Goal: Task Accomplishment & Management: Manage account settings

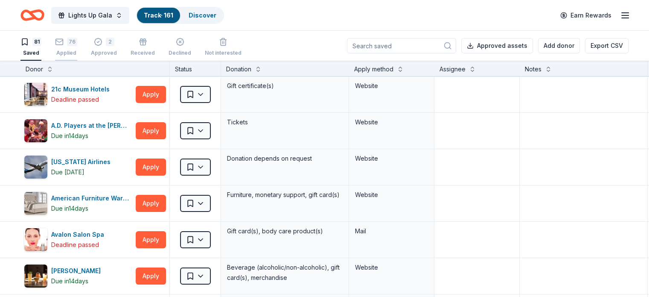
click at [63, 41] on icon "button" at bounding box center [59, 41] width 7 height 2
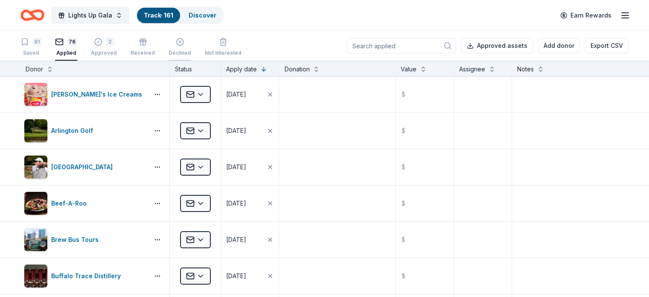
click at [188, 53] on div "Declined" at bounding box center [180, 53] width 23 height 7
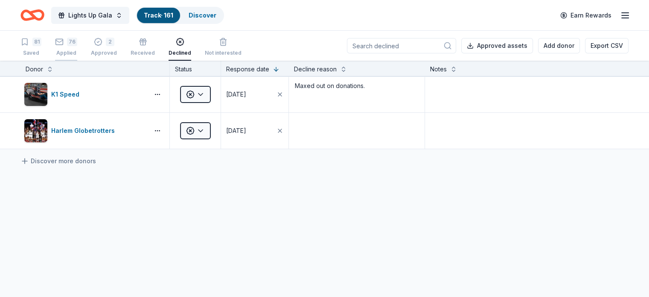
click at [77, 48] on div "76 Applied" at bounding box center [66, 47] width 22 height 19
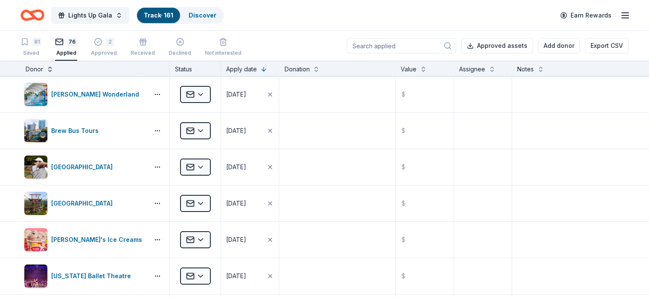
click at [53, 68] on button at bounding box center [50, 68] width 7 height 9
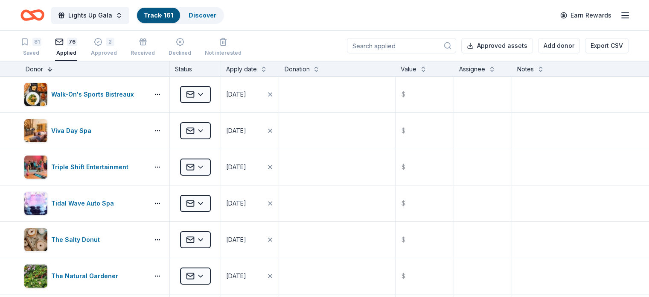
click at [53, 68] on button at bounding box center [50, 68] width 7 height 9
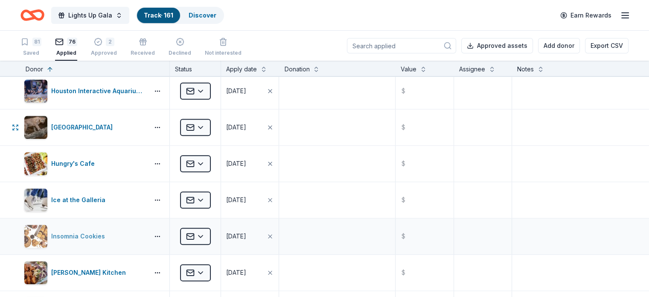
scroll to position [1110, 0]
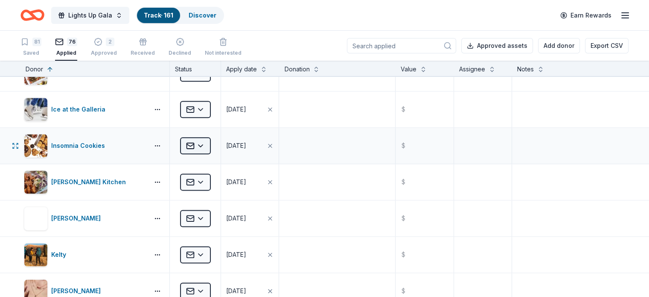
click at [206, 142] on html "Lights Up Gala Track · 161 Discover Earn Rewards 81 Saved 76 Applied 2 Approved…" at bounding box center [324, 148] width 649 height 297
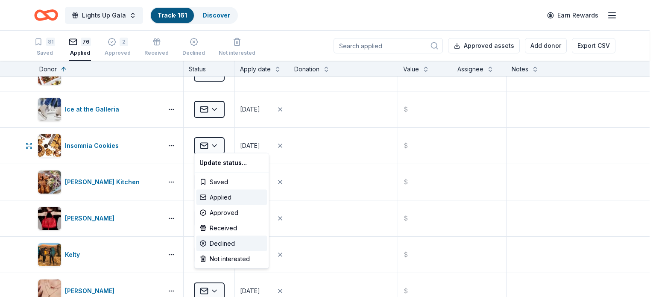
click at [227, 242] on div "Declined" at bounding box center [231, 243] width 71 height 15
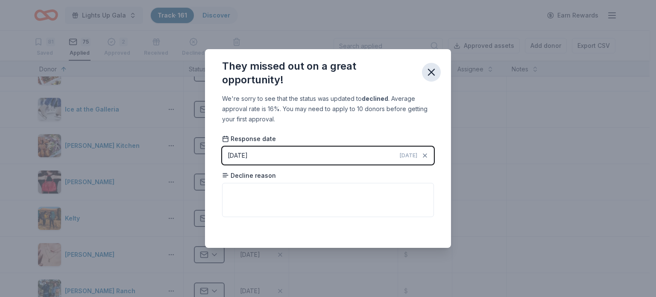
click at [434, 78] on icon "button" at bounding box center [431, 72] width 12 height 12
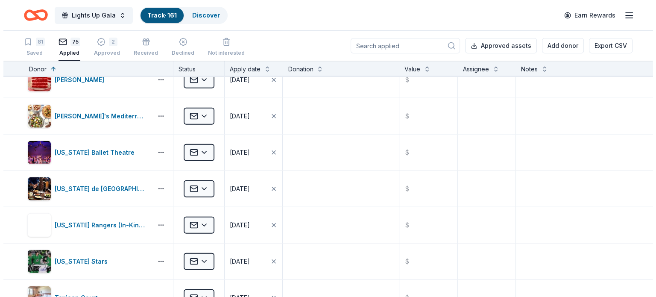
scroll to position [2135, 0]
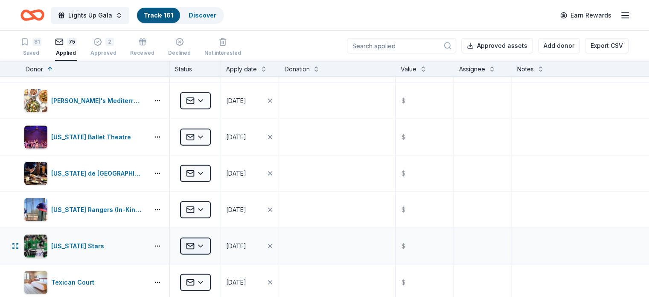
click at [196, 238] on html "Lights Up Gala Track · 161 Discover Earn Rewards 81 Saved 75 Applied 2 Approved…" at bounding box center [324, 148] width 649 height 297
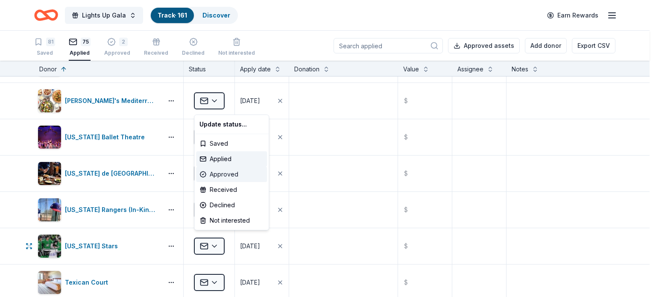
click at [233, 175] on div "Approved" at bounding box center [231, 173] width 71 height 15
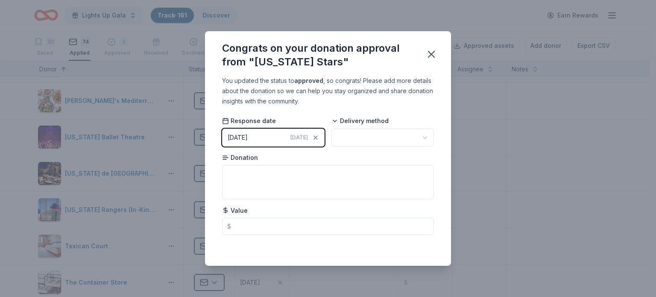
click at [262, 135] on button "09/25/2025 Today" at bounding box center [273, 137] width 102 height 18
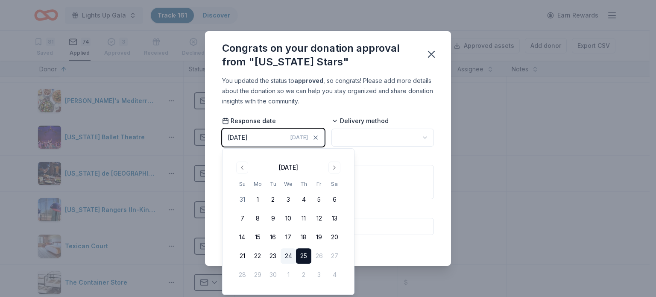
click at [292, 257] on button "24" at bounding box center [287, 255] width 15 height 15
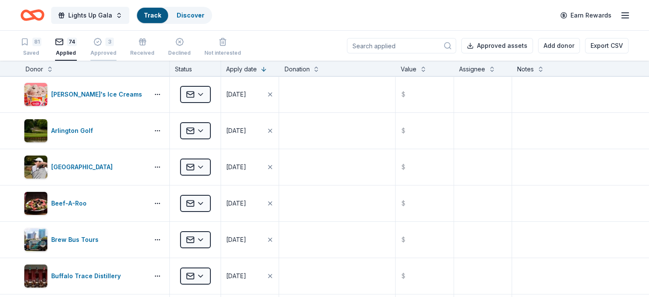
click at [117, 50] on div "Approved" at bounding box center [104, 53] width 26 height 7
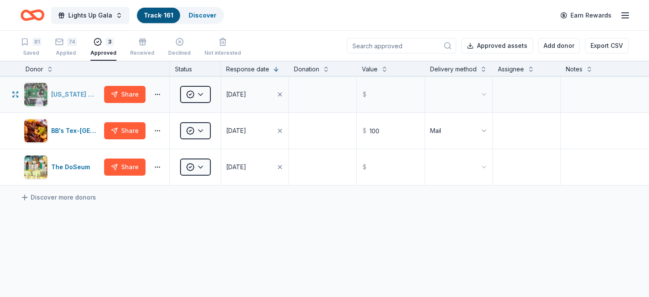
click at [93, 99] on div "[US_STATE] Stars" at bounding box center [76, 94] width 50 height 10
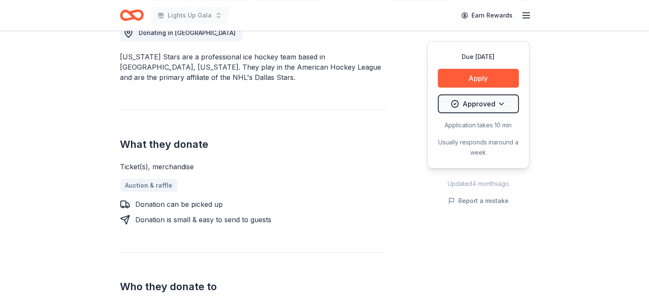
scroll to position [256, 0]
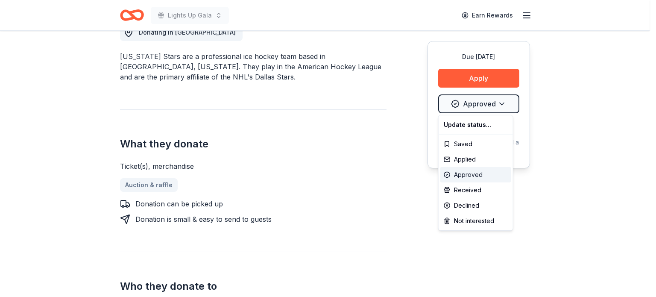
click at [487, 176] on div "Approved" at bounding box center [475, 174] width 71 height 15
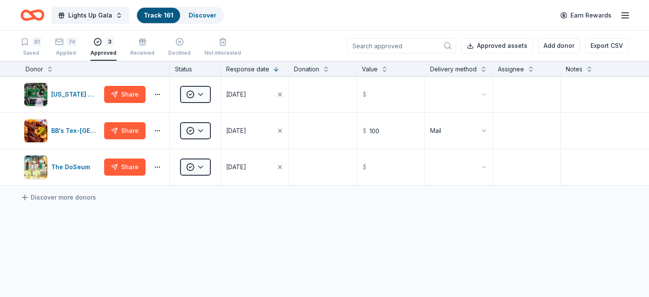
click at [77, 47] on div "74 Applied" at bounding box center [66, 47] width 22 height 19
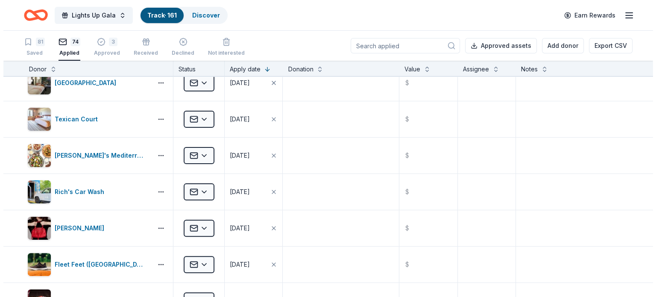
scroll to position [256, 0]
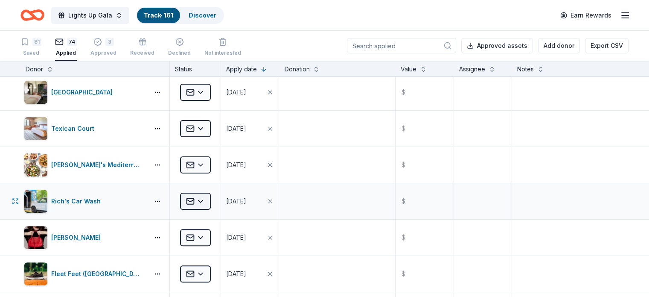
click at [212, 198] on html "Lights Up Gala Track · 161 Discover Earn Rewards 81 Saved 74 Applied 3 Approved…" at bounding box center [324, 148] width 649 height 297
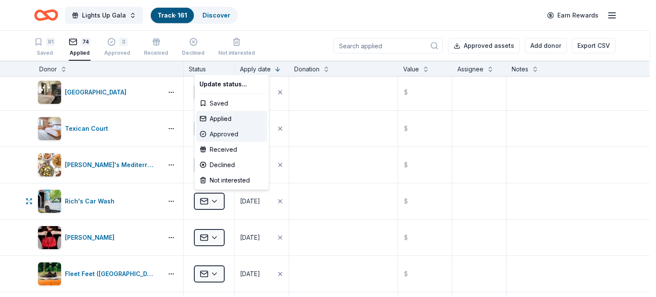
click at [232, 137] on div "Approved" at bounding box center [231, 133] width 71 height 15
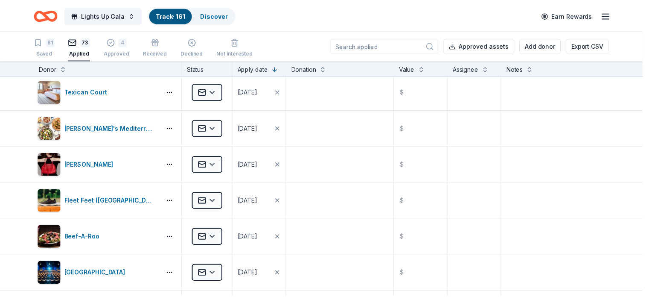
scroll to position [220, 0]
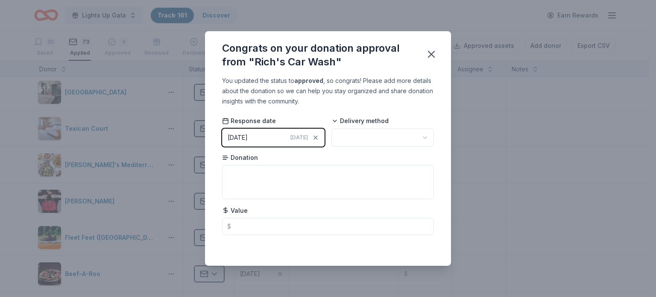
click at [380, 143] on body "Lights Up Gala Track · 161 Discover Earn Rewards 81 Saved 73 Applied 4 Approved…" at bounding box center [324, 148] width 649 height 297
click at [435, 58] on icon "button" at bounding box center [431, 54] width 12 height 12
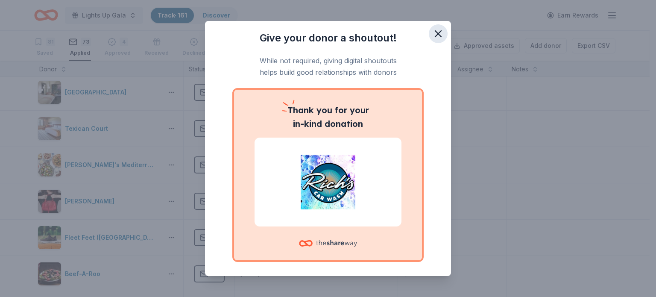
click at [432, 39] on icon "button" at bounding box center [438, 34] width 12 height 12
